Goal: Check status: Check status

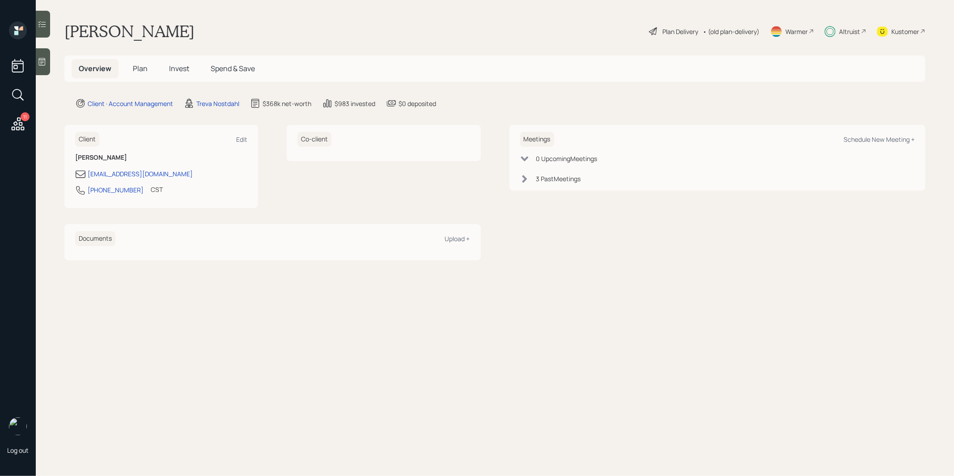
click at [182, 67] on span "Invest" at bounding box center [179, 69] width 20 height 10
click at [176, 69] on span "Invest" at bounding box center [179, 69] width 20 height 10
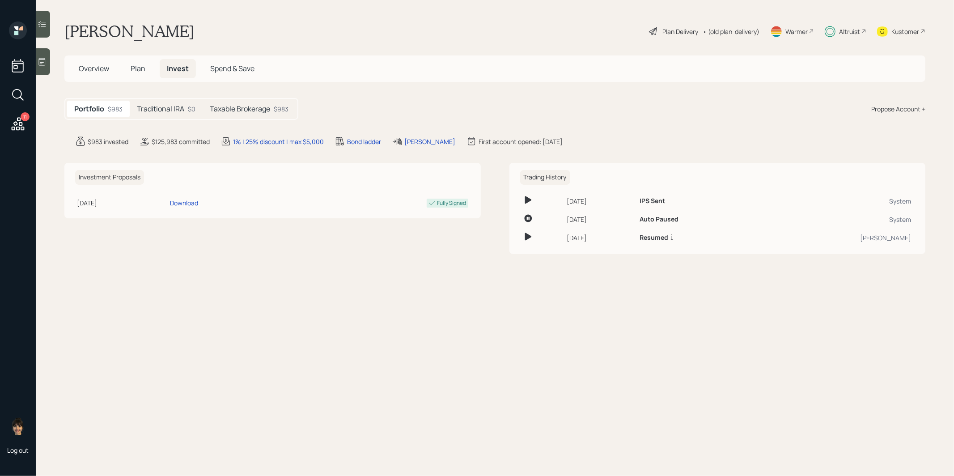
click at [255, 108] on h5 "Taxable Brokerage" at bounding box center [240, 109] width 60 height 8
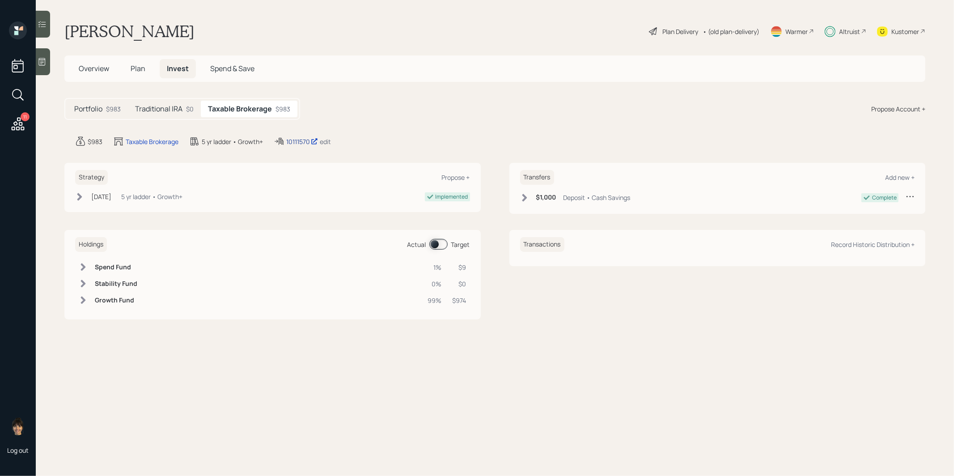
click at [300, 140] on div "10111570" at bounding box center [302, 141] width 32 height 9
